Goal: Task Accomplishment & Management: Complete application form

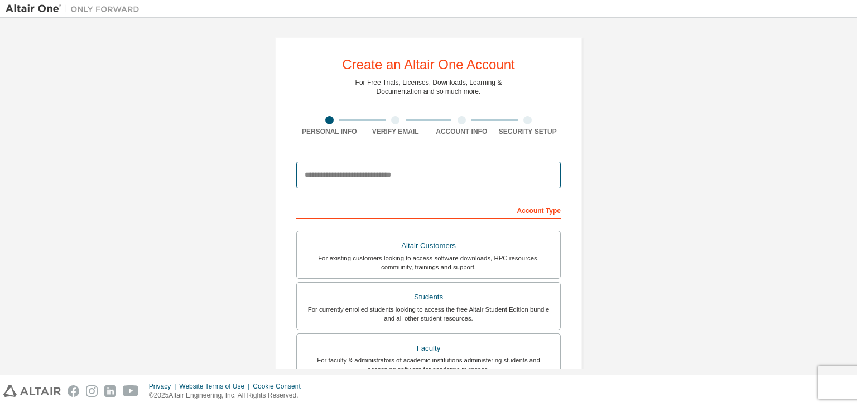
click at [412, 184] on input "email" at bounding box center [428, 175] width 265 height 27
type input "**********"
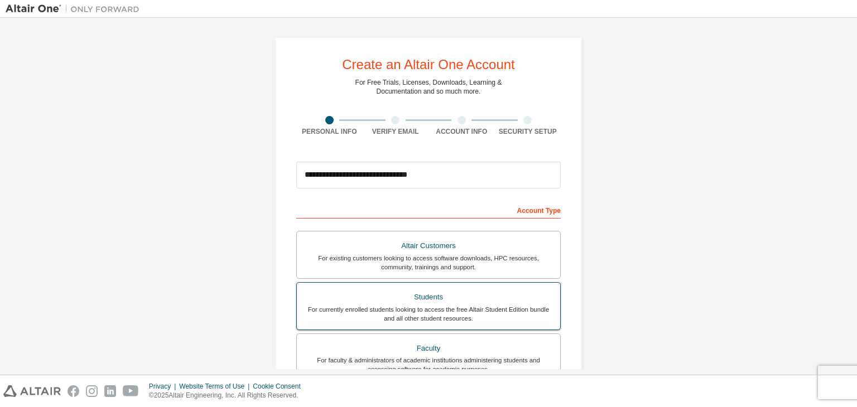
click at [349, 297] on div "Students" at bounding box center [429, 298] width 250 height 16
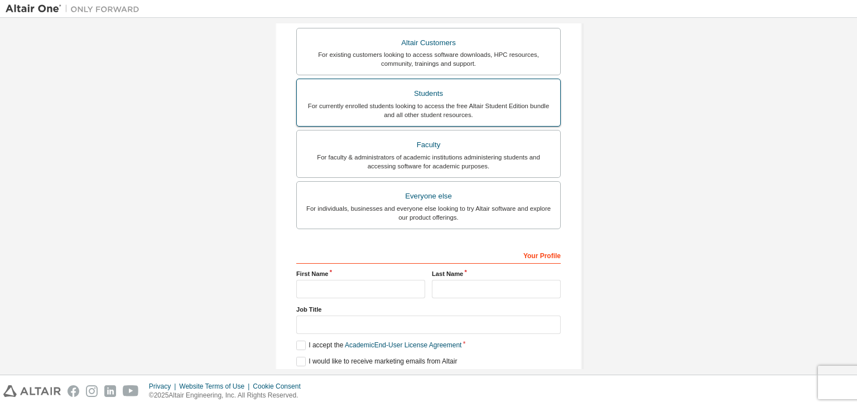
scroll to position [241, 0]
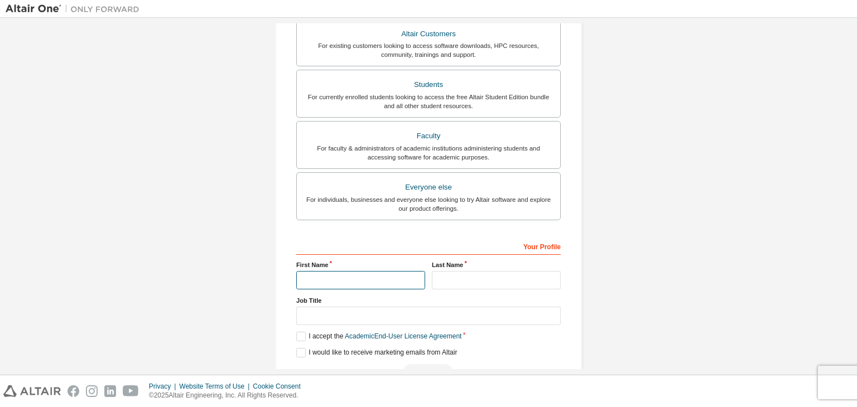
click at [371, 280] on input "text" at bounding box center [360, 280] width 129 height 18
type input "*****"
click at [475, 278] on input "text" at bounding box center [496, 280] width 129 height 18
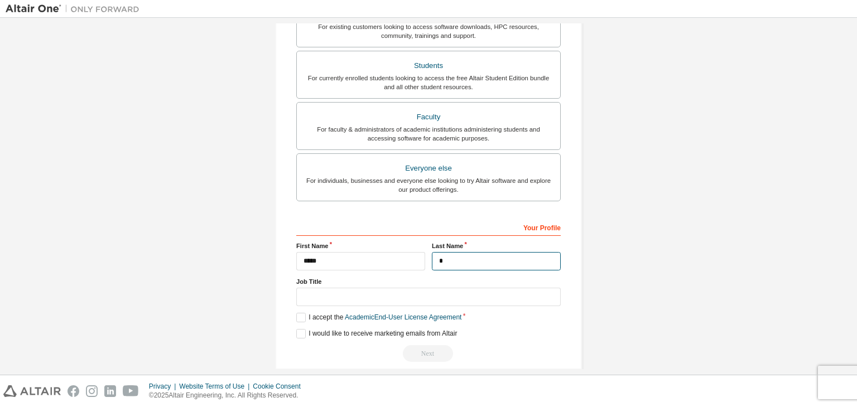
scroll to position [272, 0]
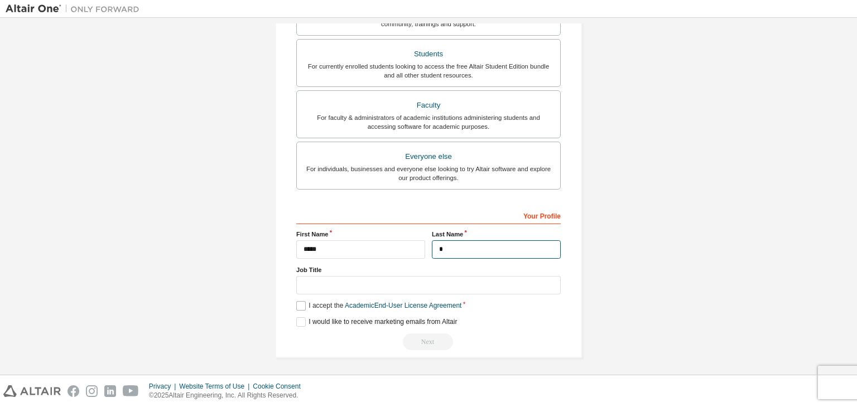
type input "*"
click at [306, 301] on label "I accept the Academic End-User License Agreement" at bounding box center [378, 305] width 165 height 9
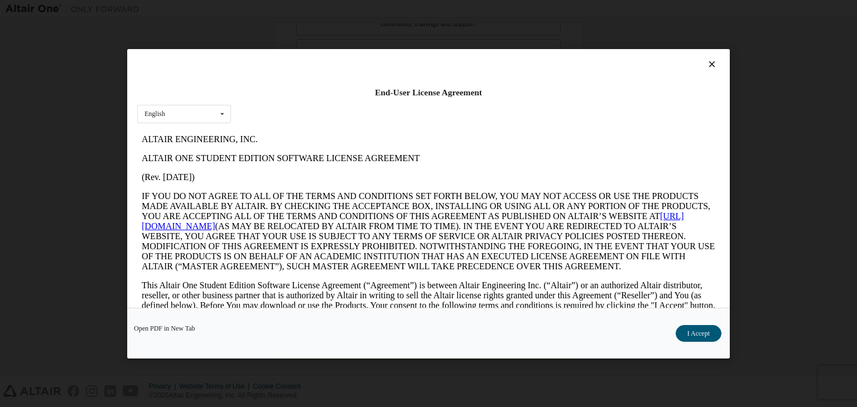
scroll to position [0, 0]
click at [703, 337] on button "I Accept" at bounding box center [699, 333] width 46 height 17
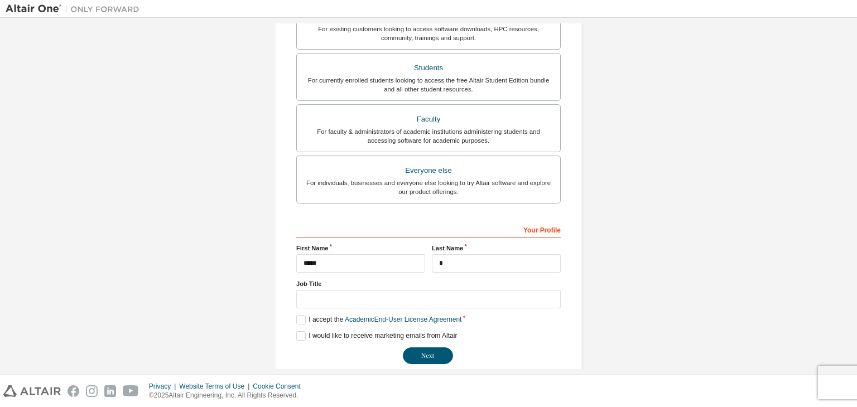
scroll to position [272, 0]
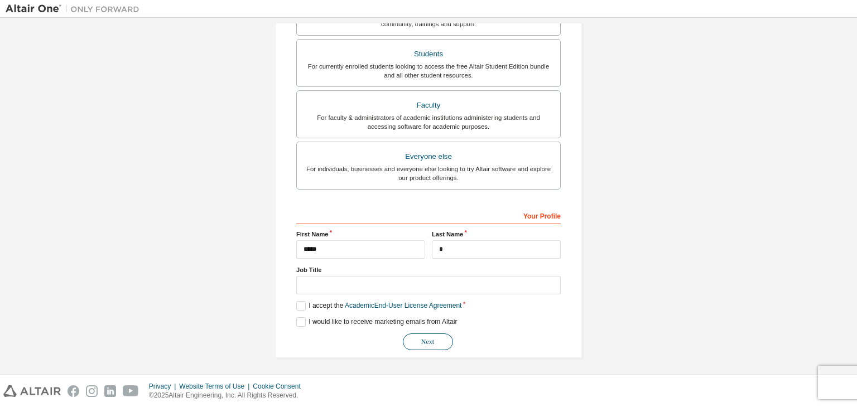
click at [444, 339] on button "Next" at bounding box center [428, 342] width 50 height 17
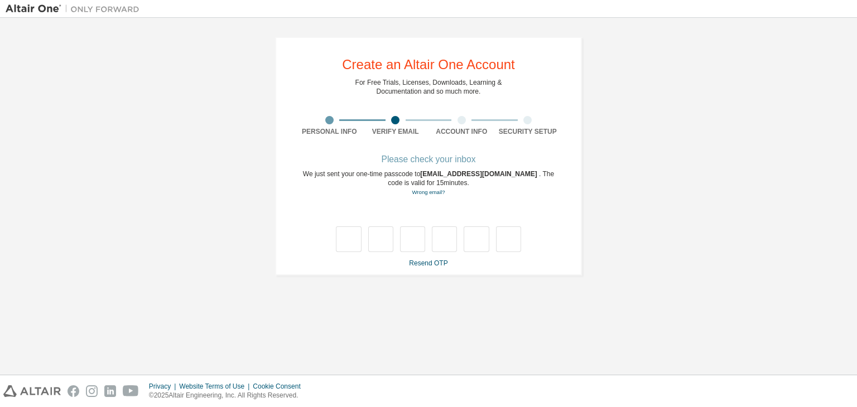
scroll to position [0, 0]
type input "*"
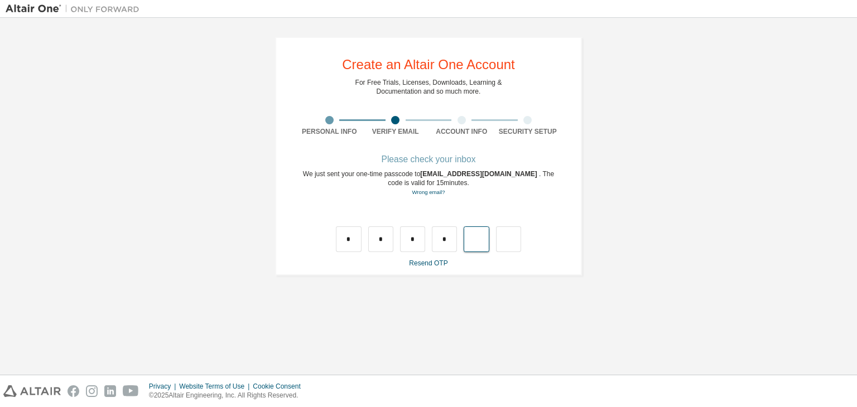
type input "*"
